Goal: Task Accomplishment & Management: Use online tool/utility

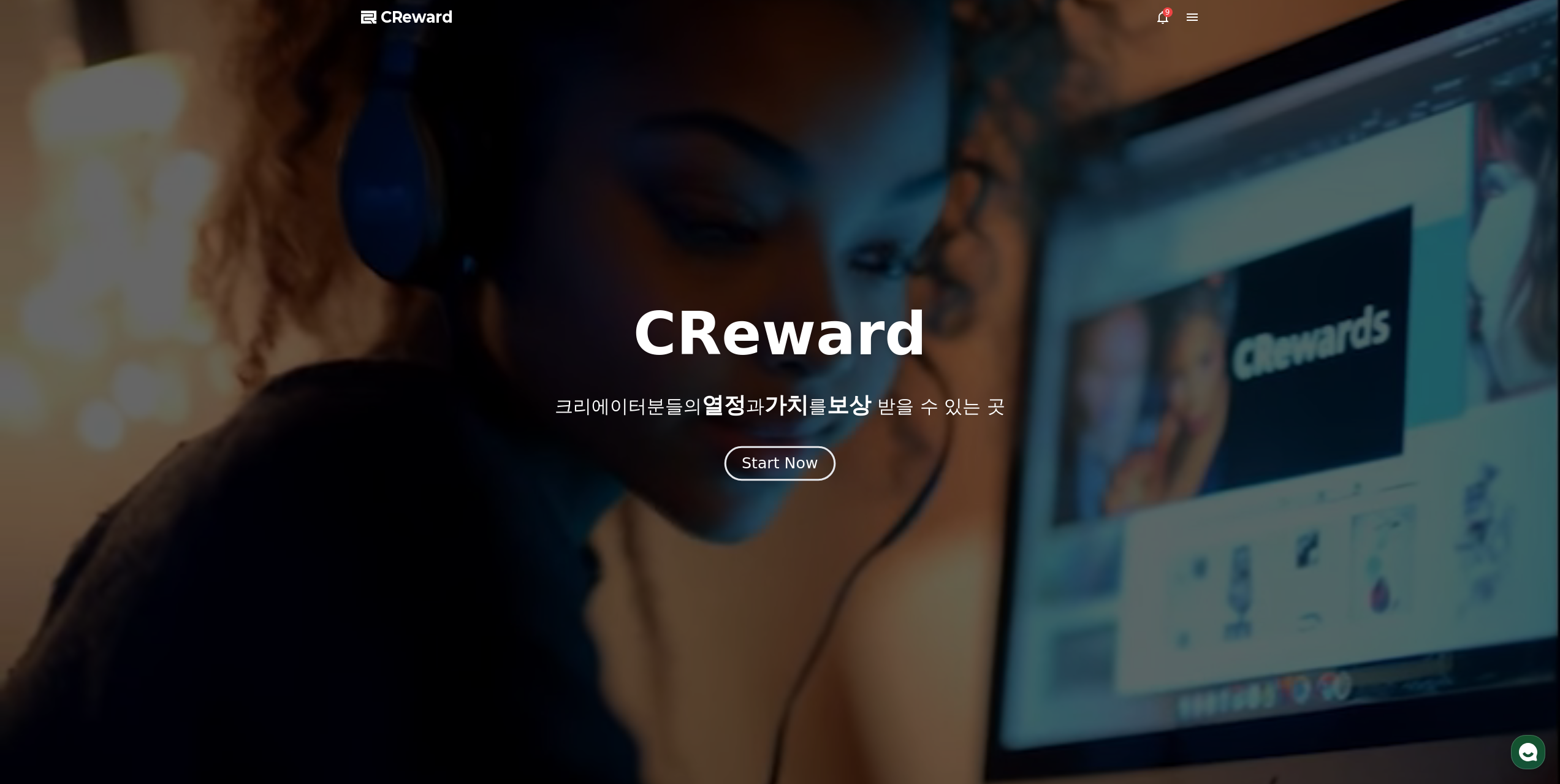
click at [806, 452] on div "Start Now" at bounding box center [780, 462] width 76 height 21
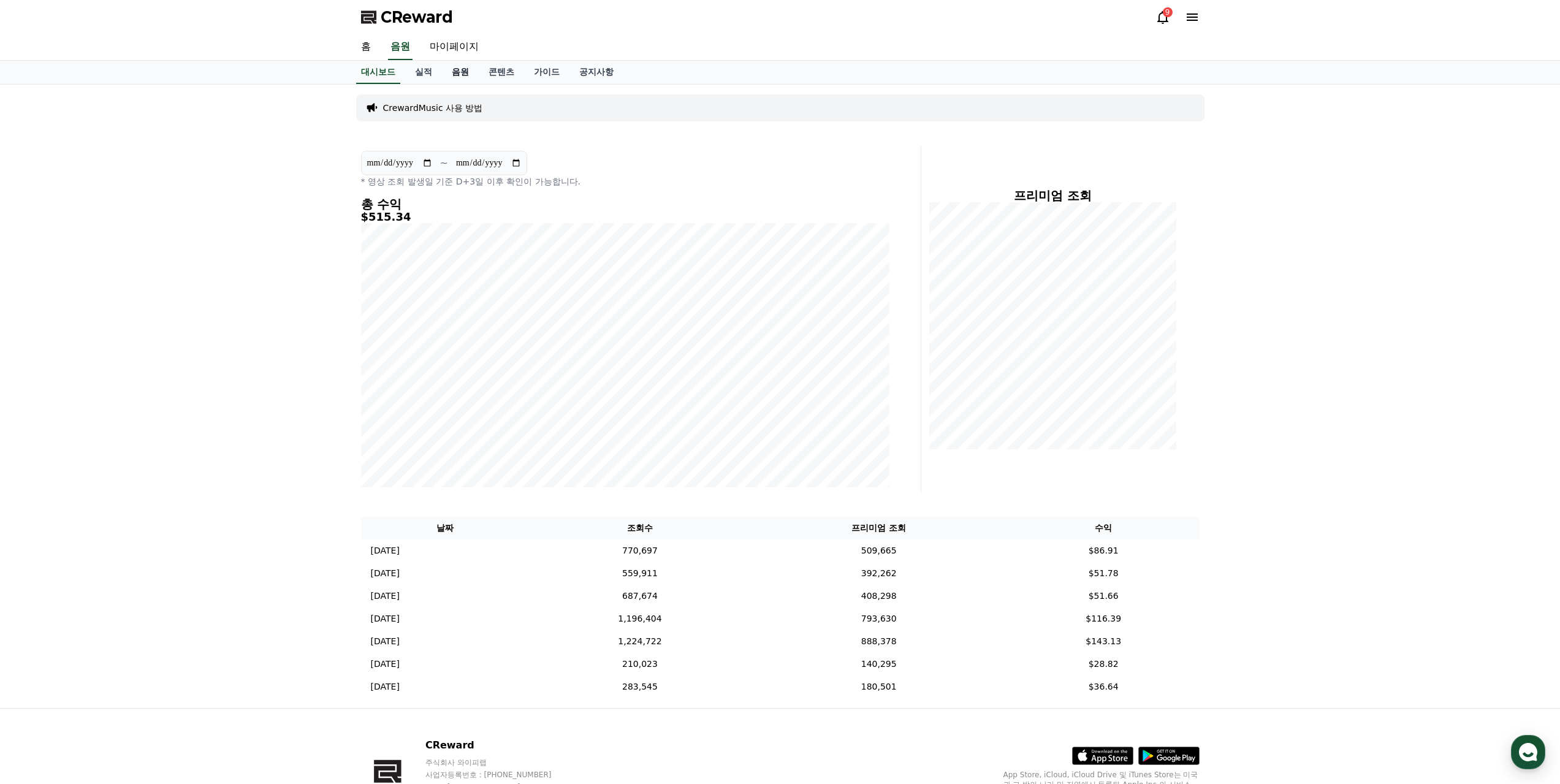
click at [442, 60] on link "음원" at bounding box center [460, 72] width 36 height 23
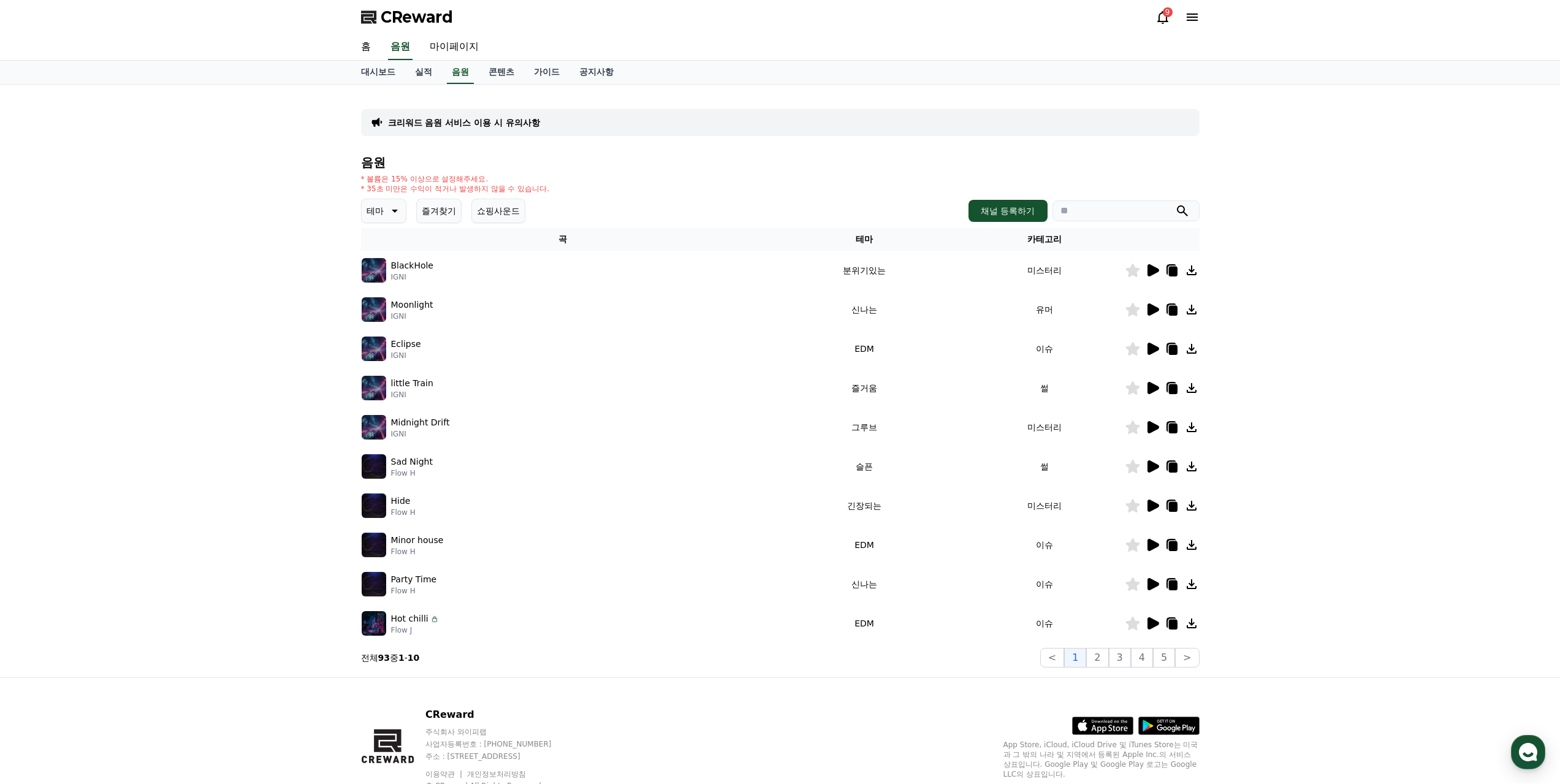
click at [1154, 303] on icon at bounding box center [1153, 309] width 12 height 12
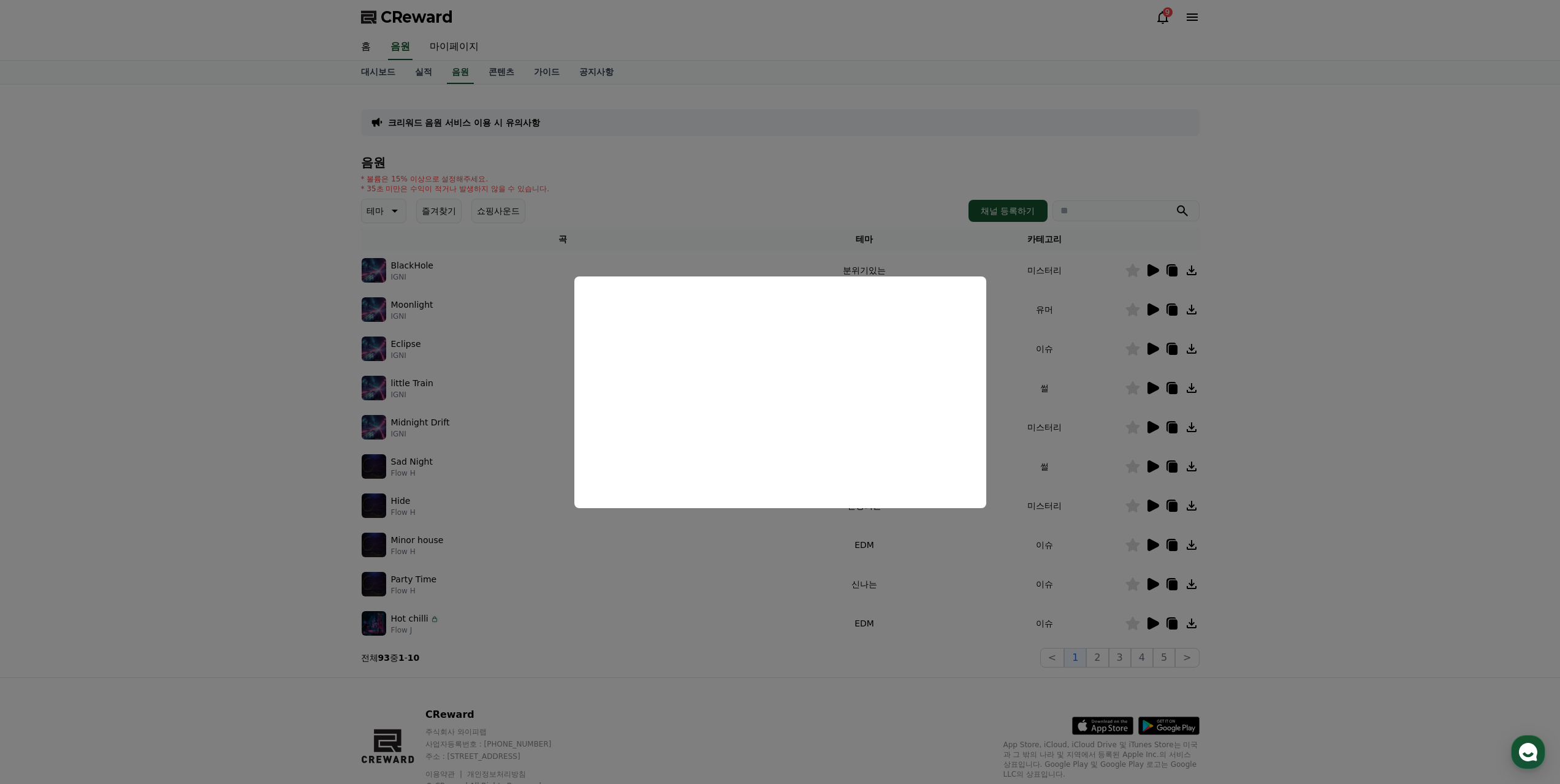
click at [299, 447] on button "close modal" at bounding box center [780, 392] width 1560 height 784
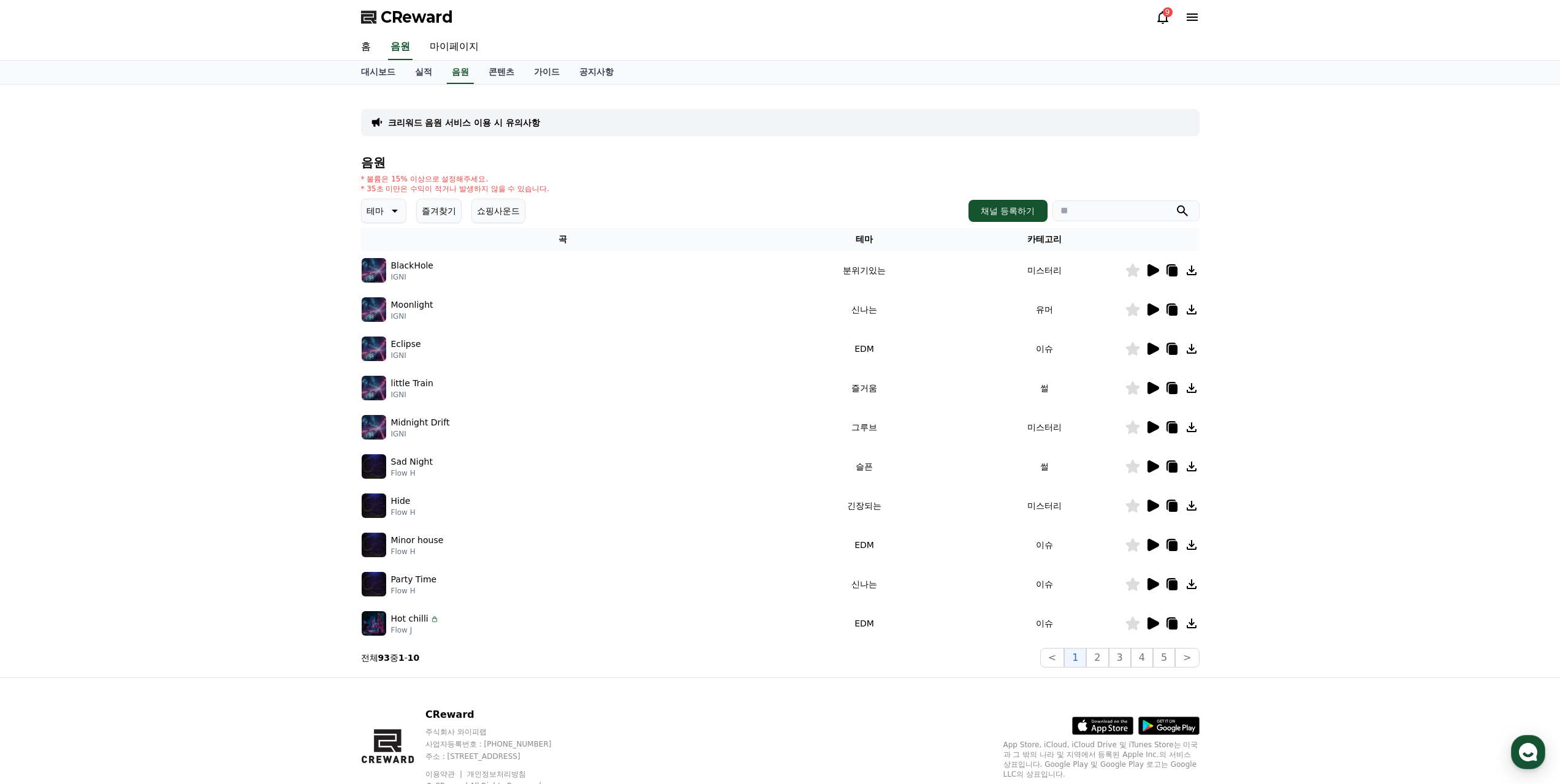
click at [1158, 498] on icon at bounding box center [1152, 506] width 15 height 15
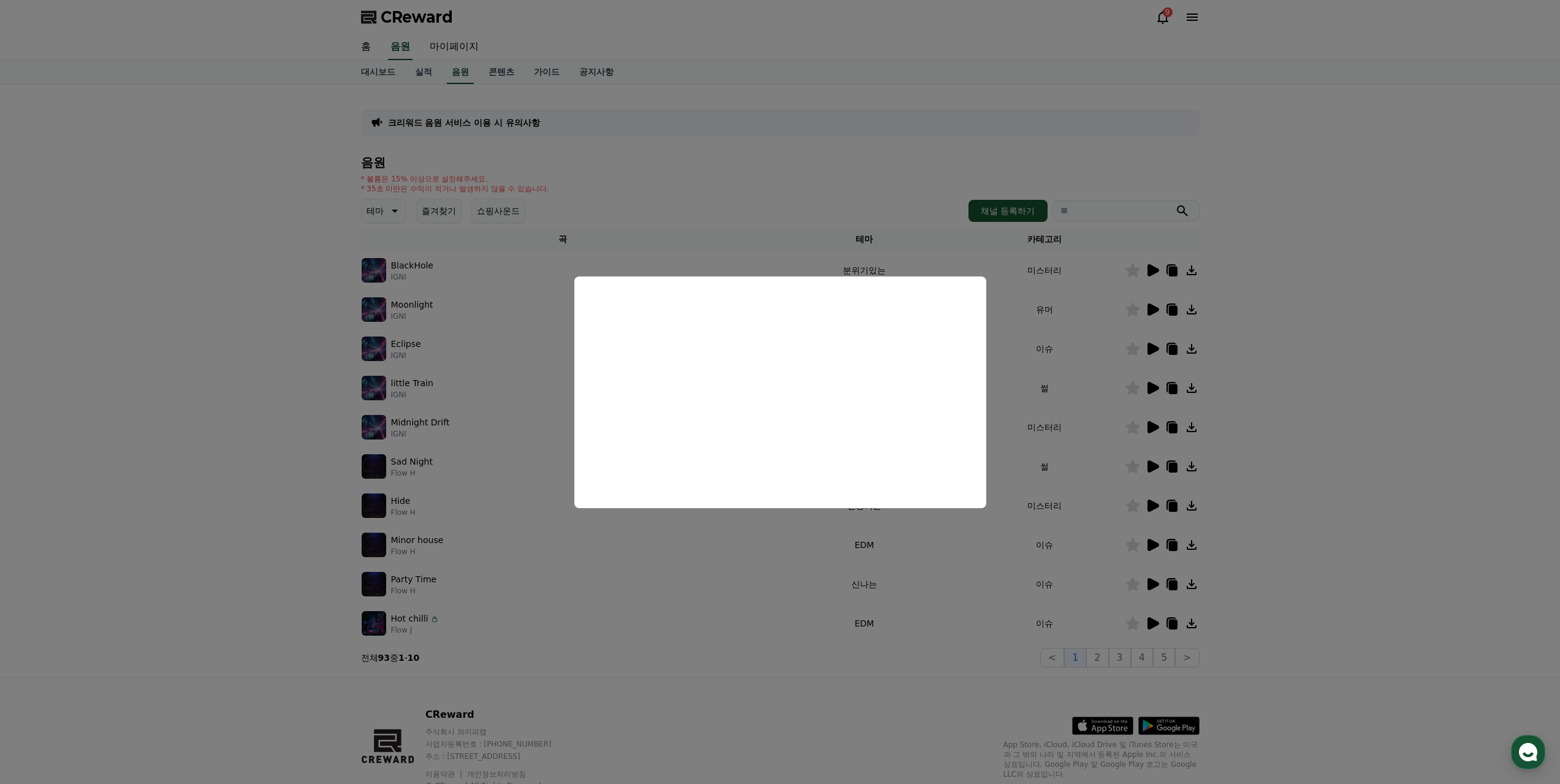
click at [516, 563] on button "close modal" at bounding box center [780, 392] width 1560 height 784
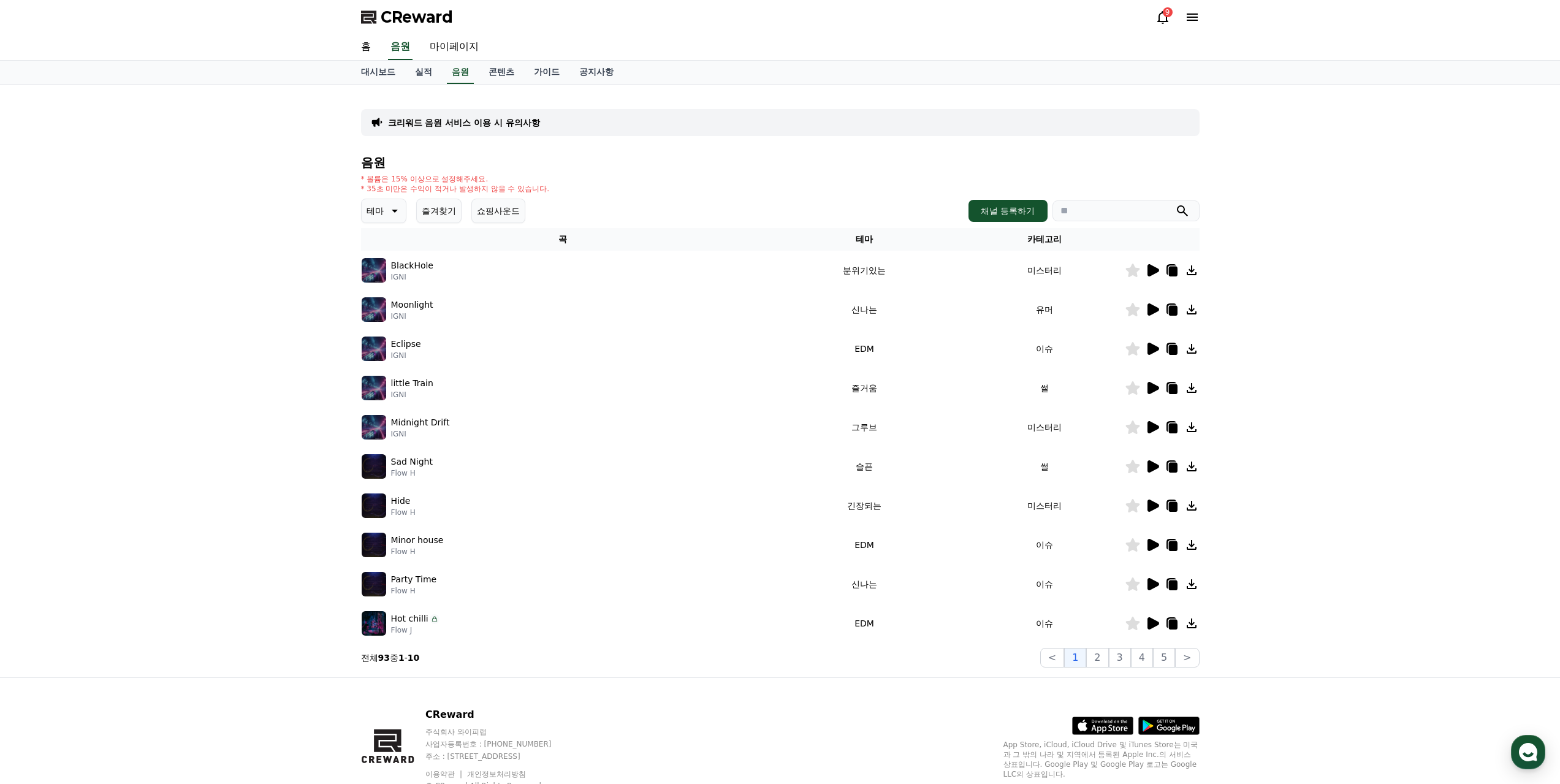
click at [434, 199] on button "즐겨찾기" at bounding box center [438, 211] width 46 height 25
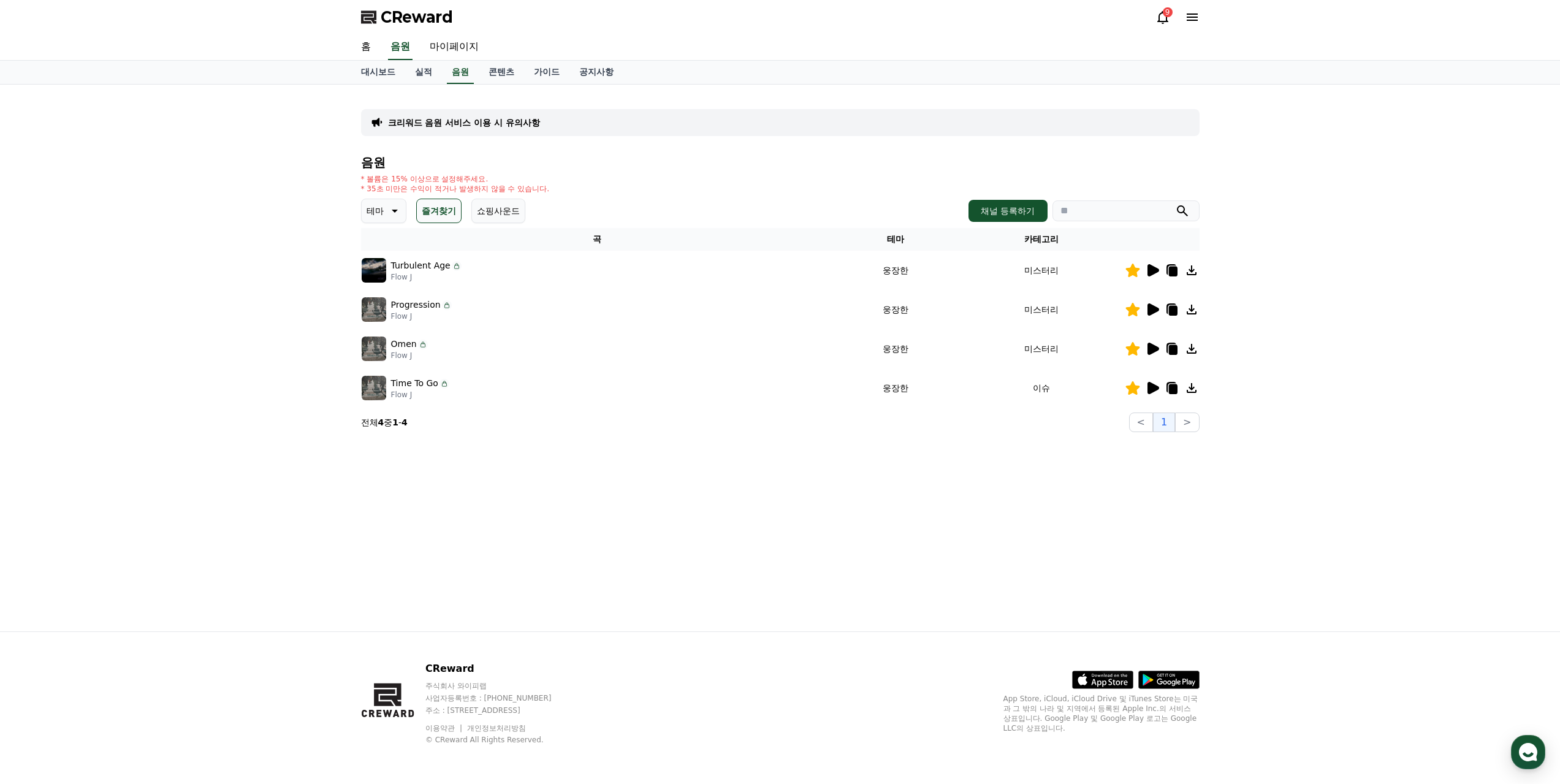
click at [1150, 264] on icon at bounding box center [1153, 270] width 12 height 12
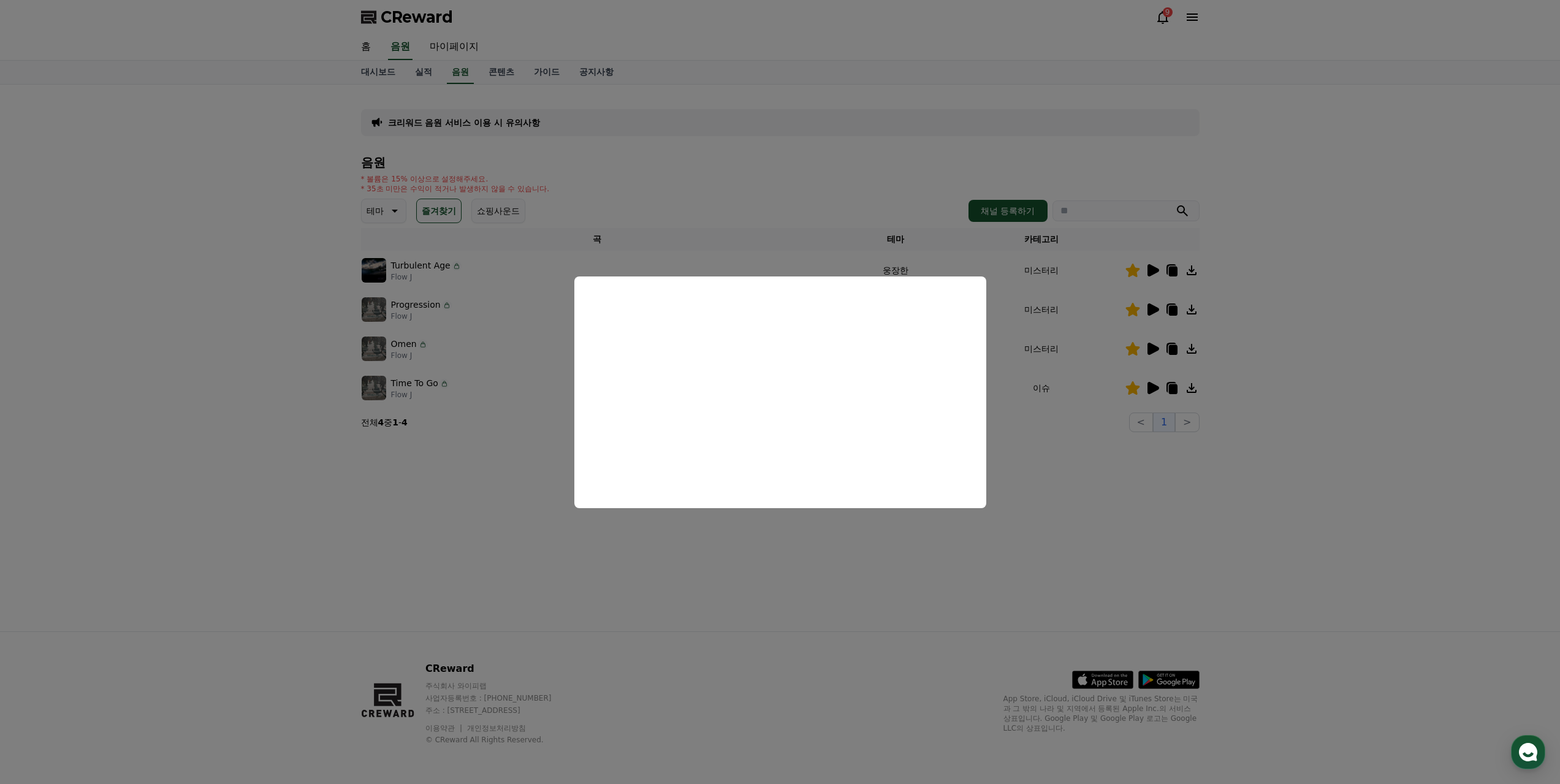
click at [515, 462] on button "close modal" at bounding box center [780, 392] width 1560 height 784
